Goal: Information Seeking & Learning: Learn about a topic

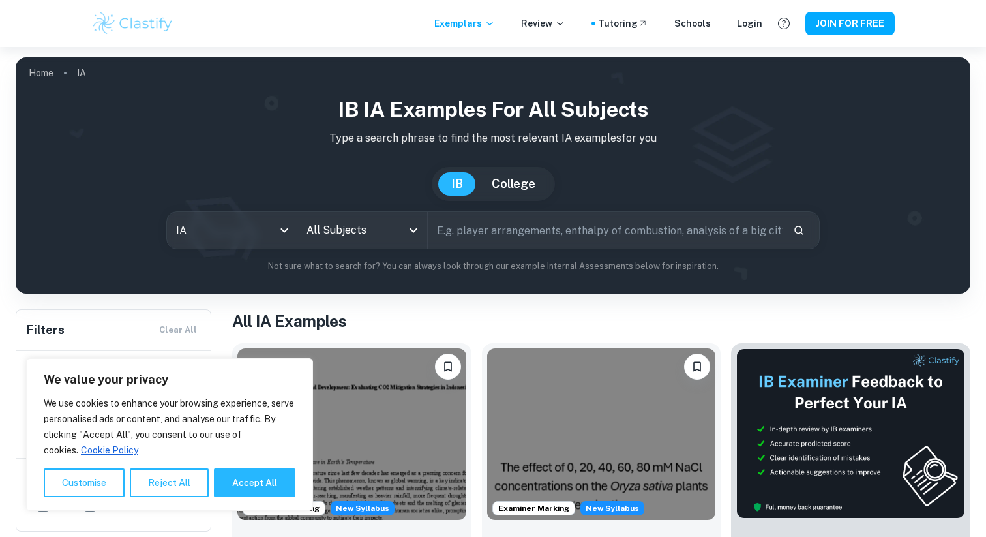
click at [468, 226] on input "text" at bounding box center [605, 230] width 355 height 37
click at [383, 243] on div "All Subjects" at bounding box center [362, 230] width 130 height 37
type input "film"
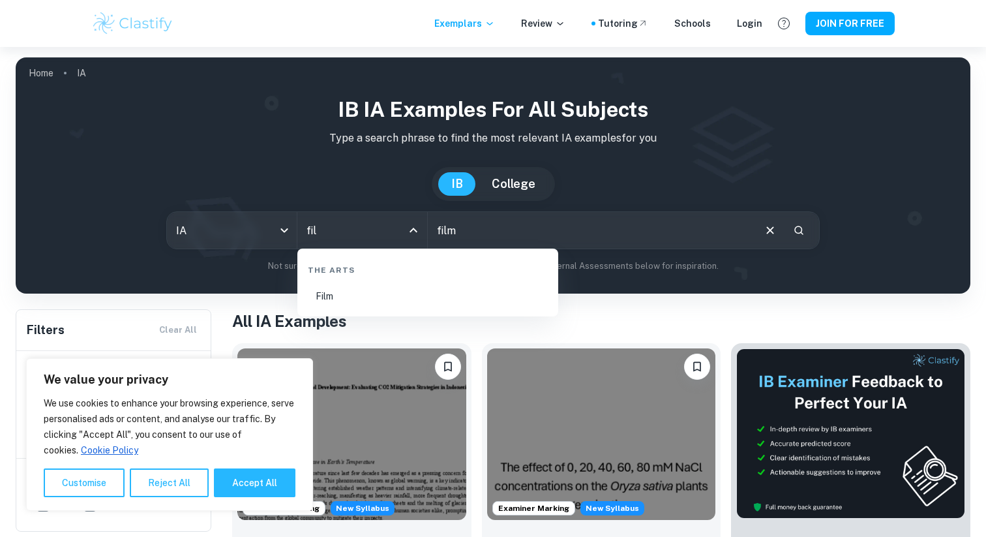
type input "film"
click at [393, 303] on li "Film" at bounding box center [428, 296] width 251 height 30
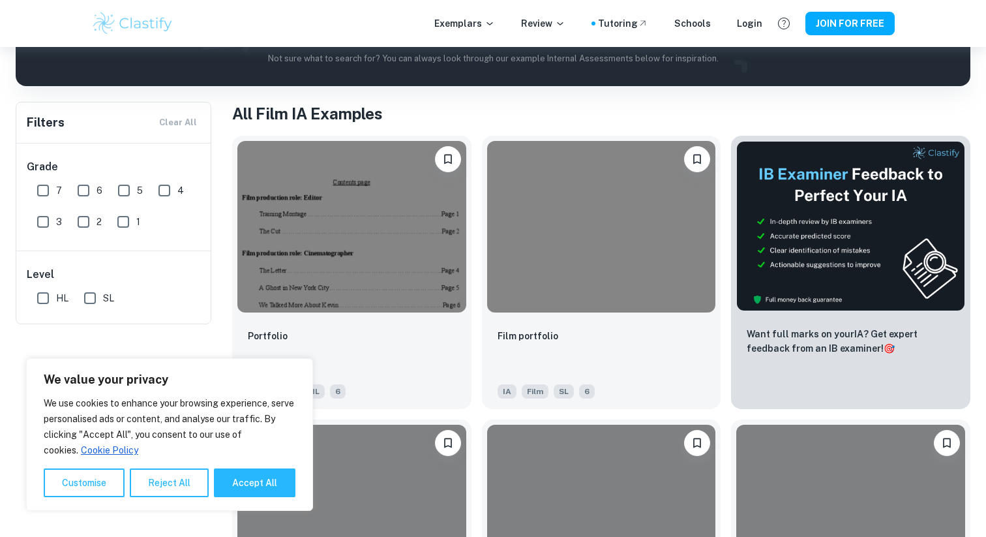
scroll to position [210, 0]
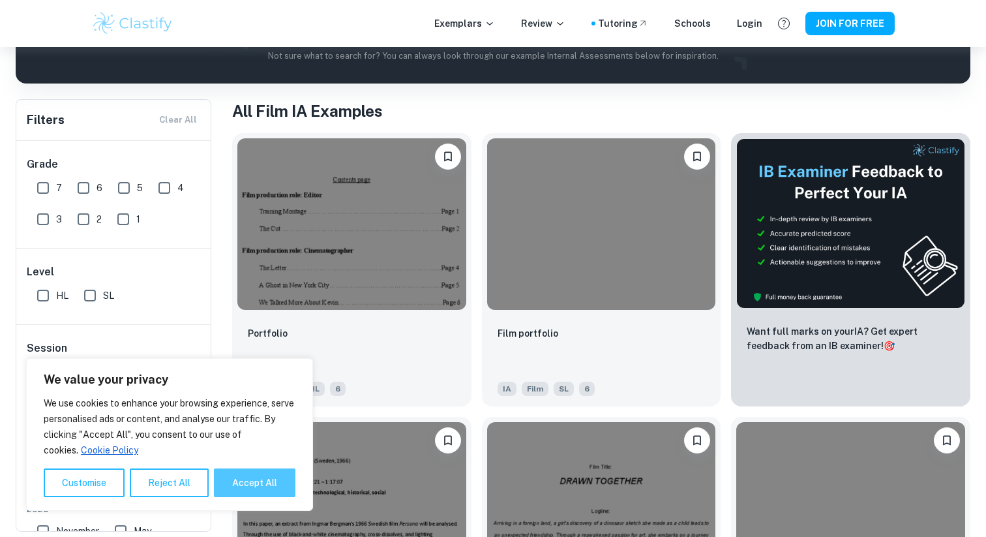
click at [256, 474] on button "Accept All" at bounding box center [255, 482] width 82 height 29
checkbox input "true"
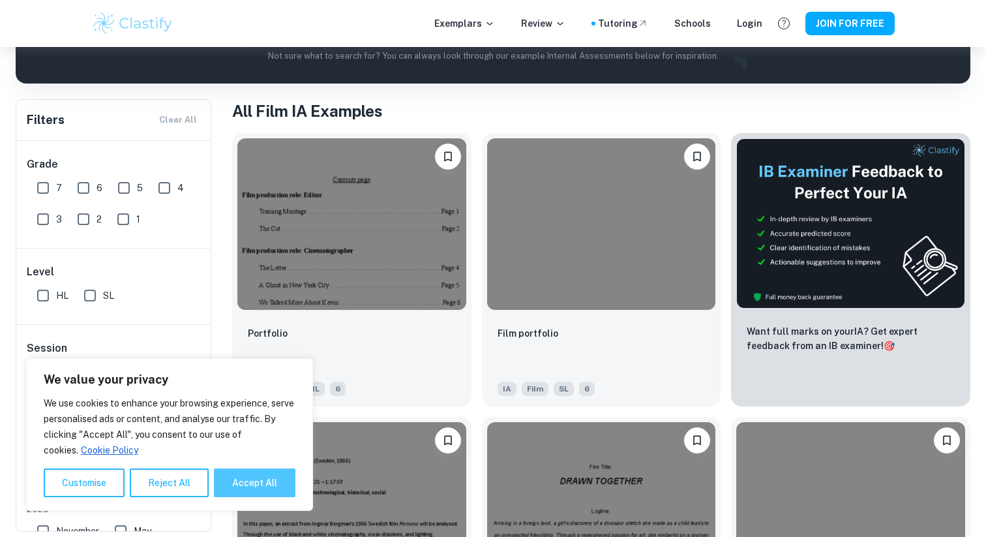
checkbox input "true"
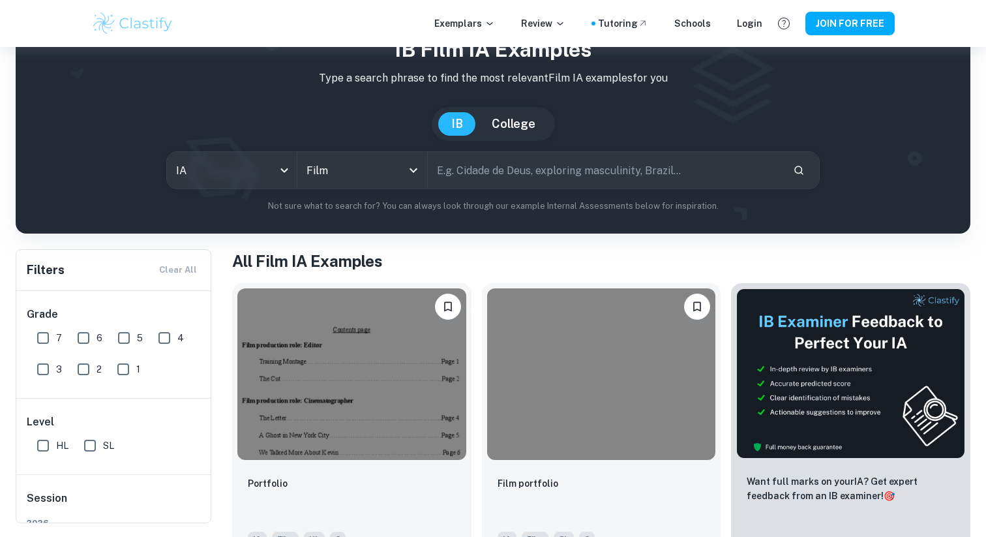
scroll to position [0, 0]
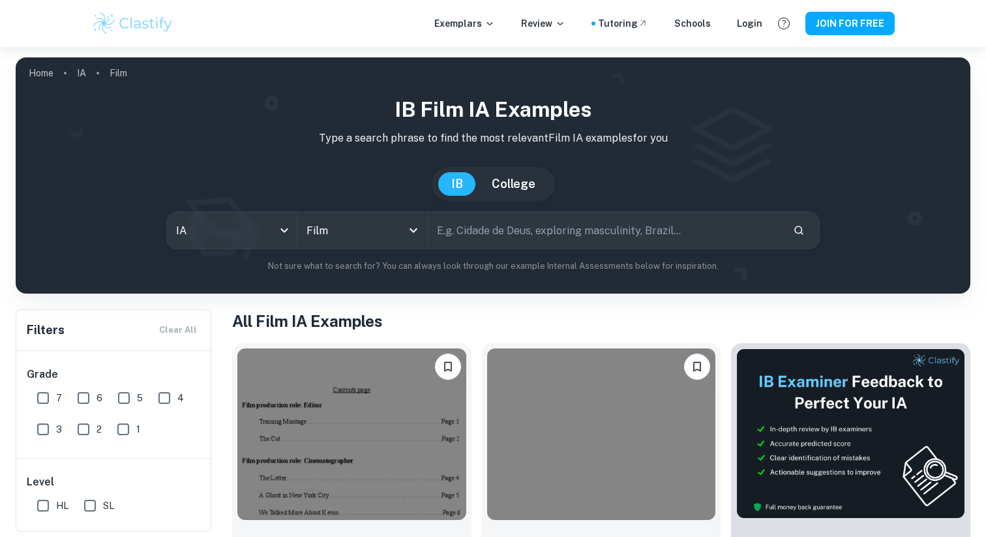
click at [367, 454] on img at bounding box center [351, 434] width 229 height 172
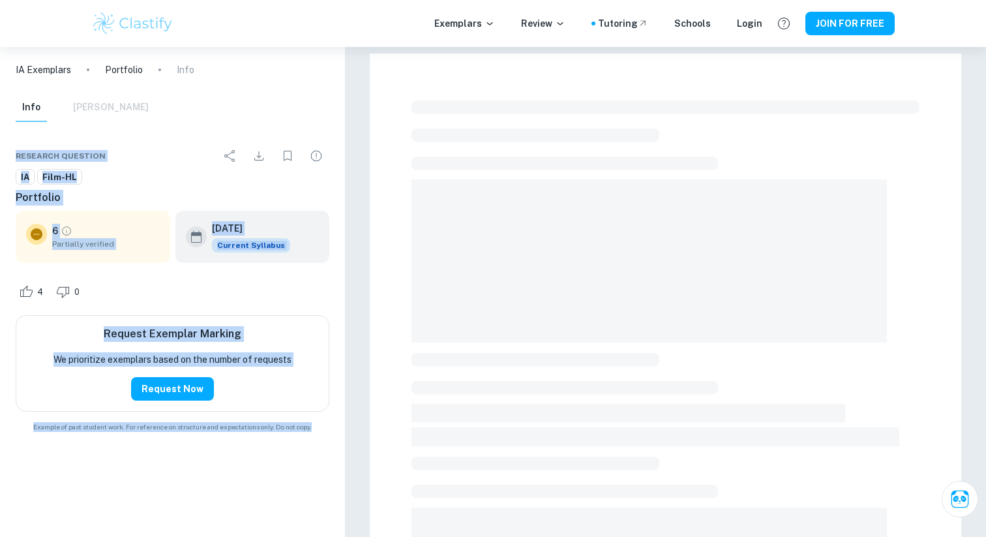
drag, startPoint x: 463, startPoint y: 213, endPoint x: 125, endPoint y: 112, distance: 353.3
click at [126, 112] on div "IA Exemplars Portfolio Info Info [PERSON_NAME] Research question IA Film-HL Por…" at bounding box center [493, 472] width 986 height 851
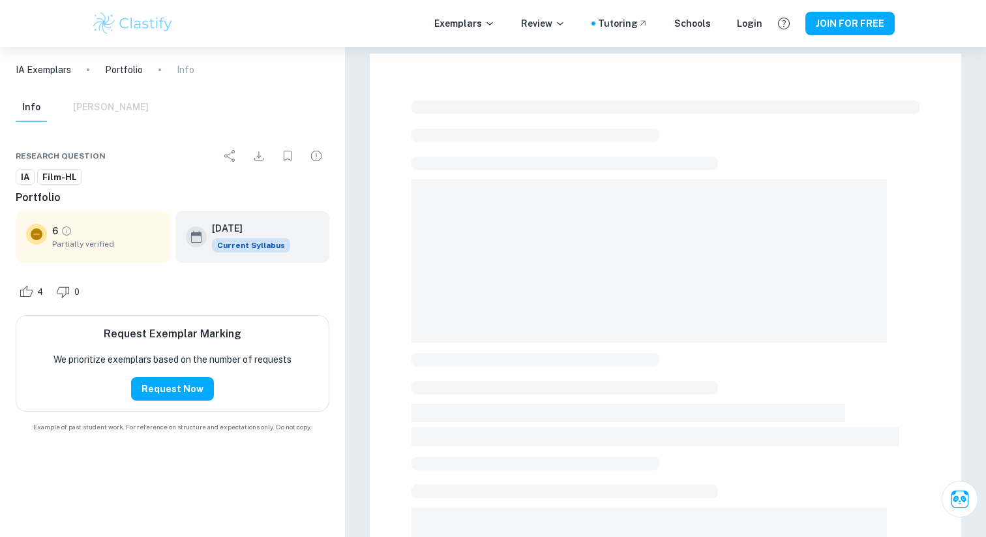
click at [134, 159] on div "Research question" at bounding box center [173, 156] width 314 height 26
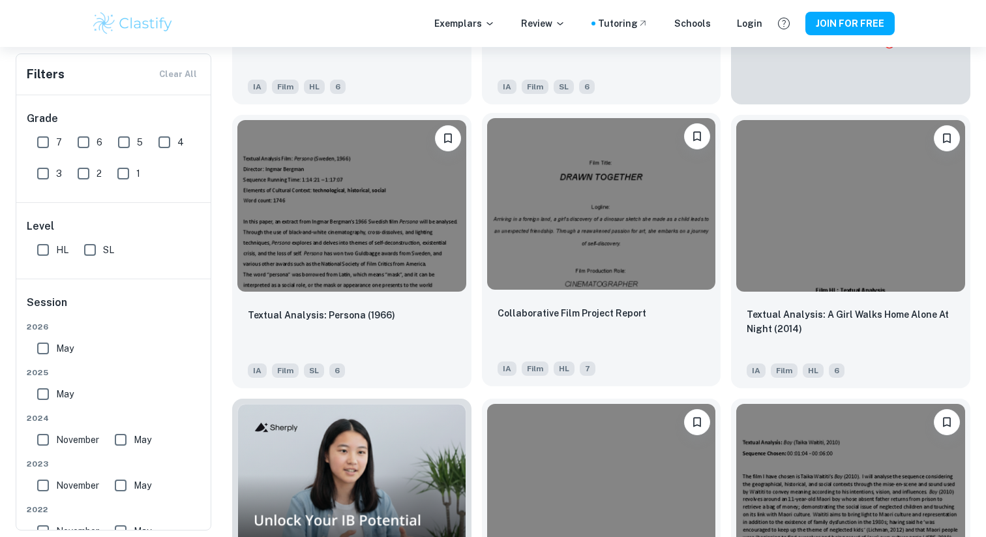
scroll to position [511, 0]
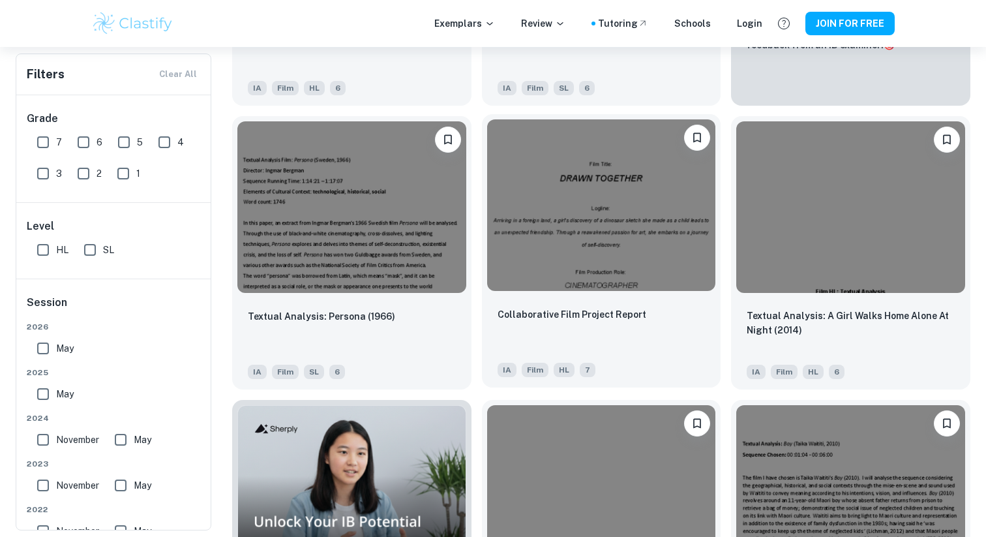
click at [592, 230] on img at bounding box center [601, 205] width 229 height 172
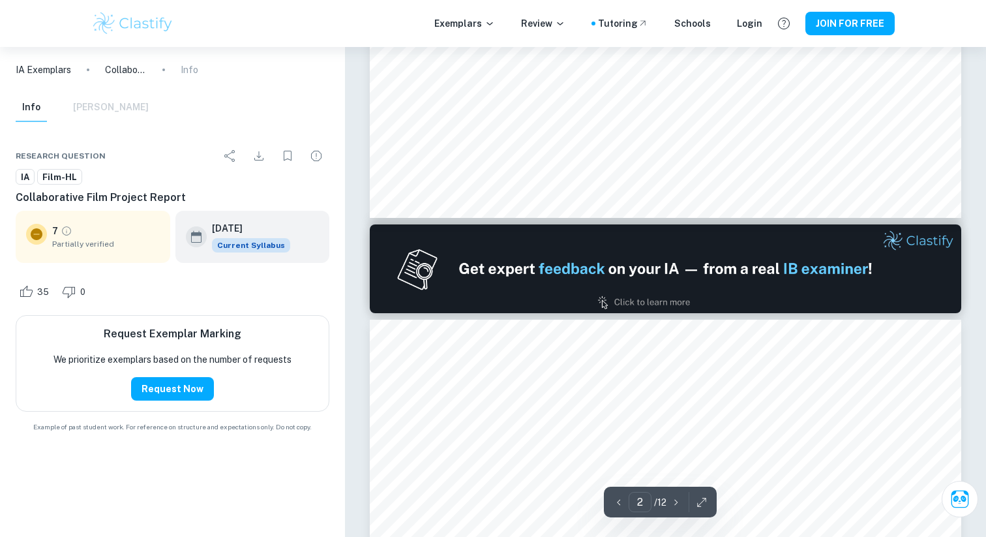
type input "1"
